Goal: Find specific page/section: Find specific page/section

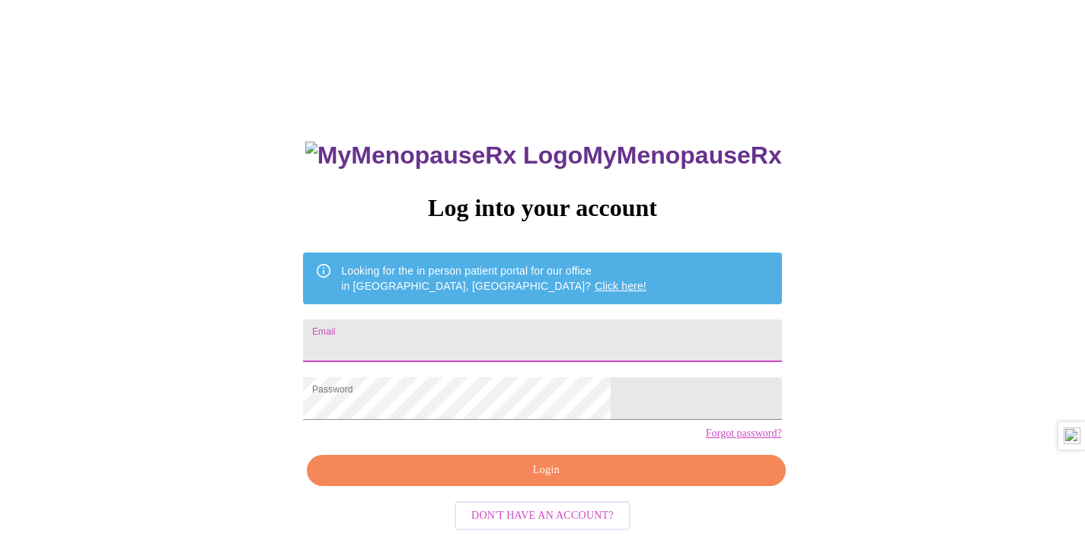
click at [624, 333] on input "Email" at bounding box center [542, 341] width 478 height 43
type input "[EMAIL_ADDRESS][DOMAIN_NAME]"
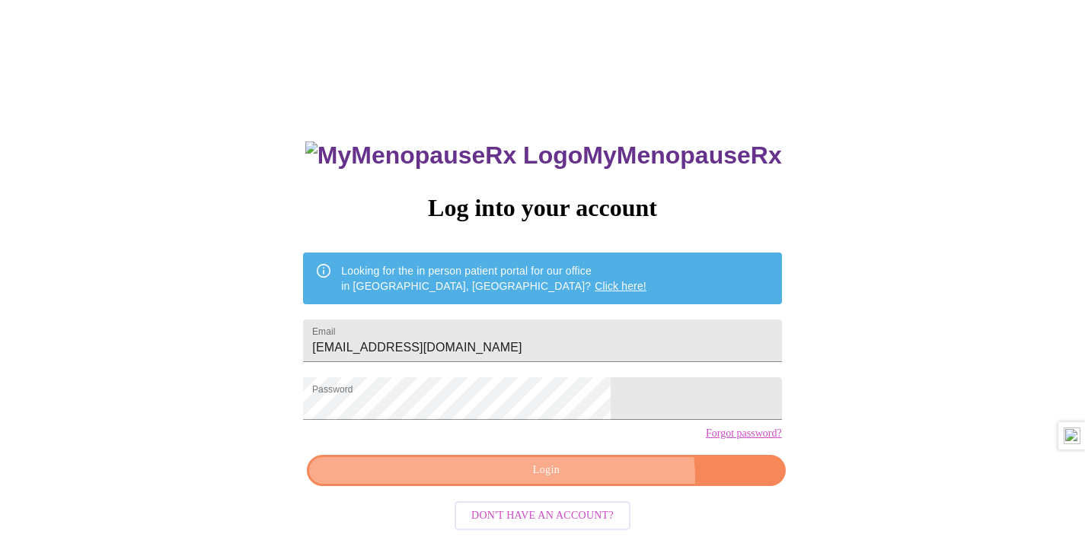
click at [585, 480] on span "Login" at bounding box center [545, 470] width 443 height 19
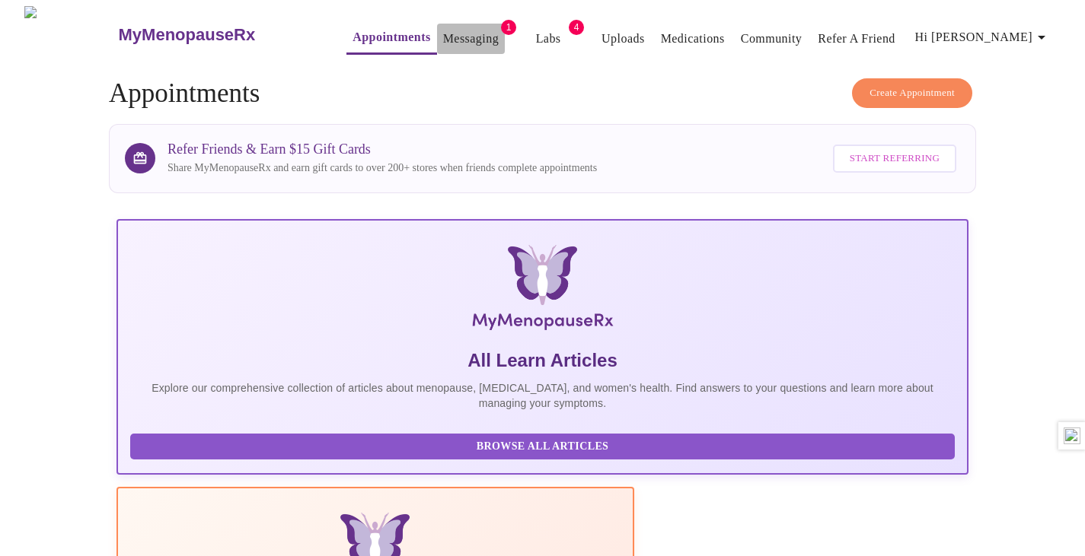
click at [454, 30] on link "Messaging" at bounding box center [471, 38] width 56 height 21
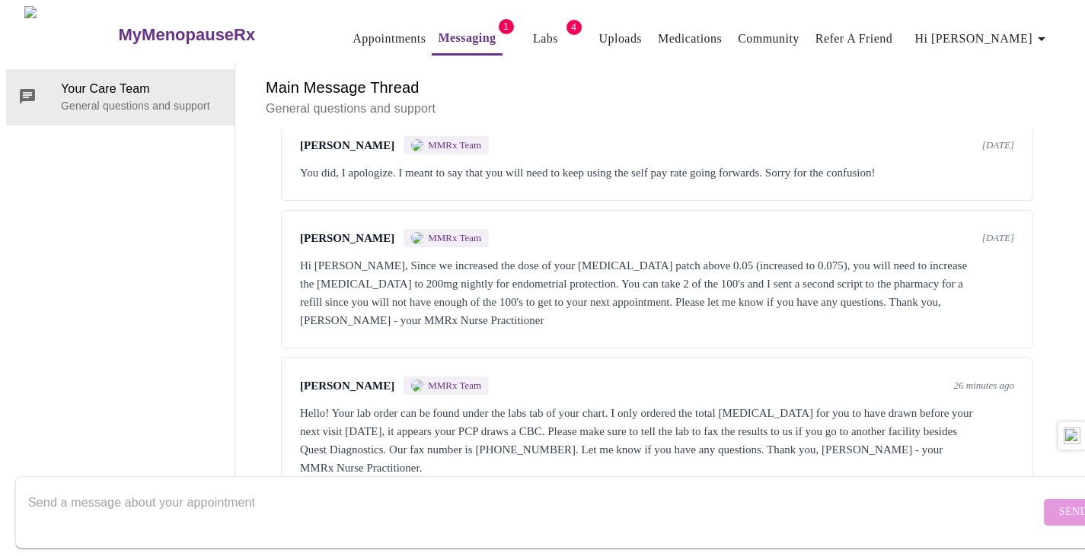
scroll to position [914, 0]
